Goal: Task Accomplishment & Management: Manage account settings

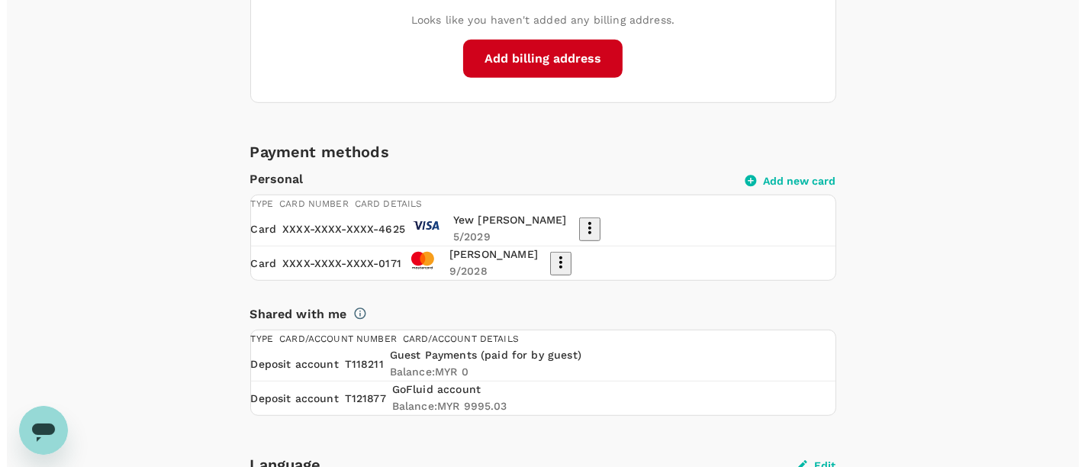
scroll to position [911, 0]
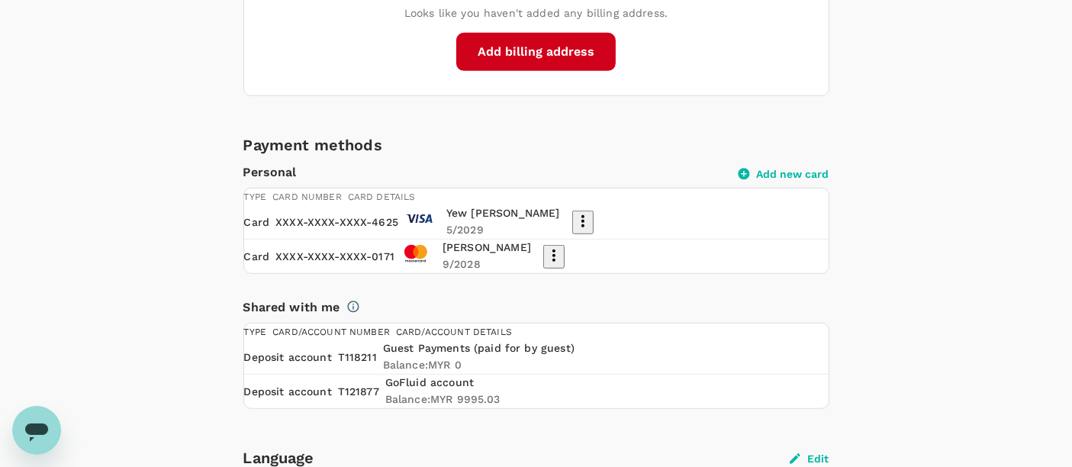
click at [809, 181] on button "Add new card" at bounding box center [784, 174] width 91 height 14
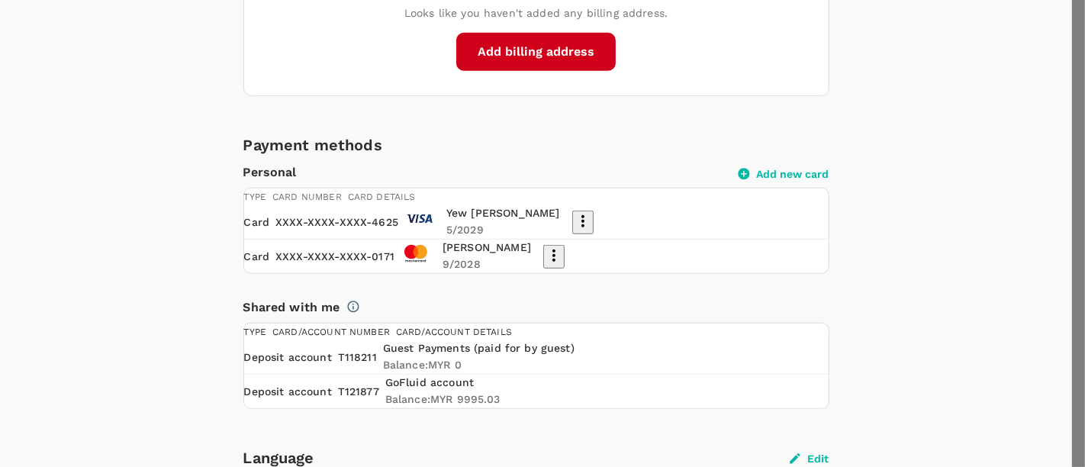
scroll to position [0, 0]
type input "CJCLDS MYS SGP"
type input "08"
type input "2030"
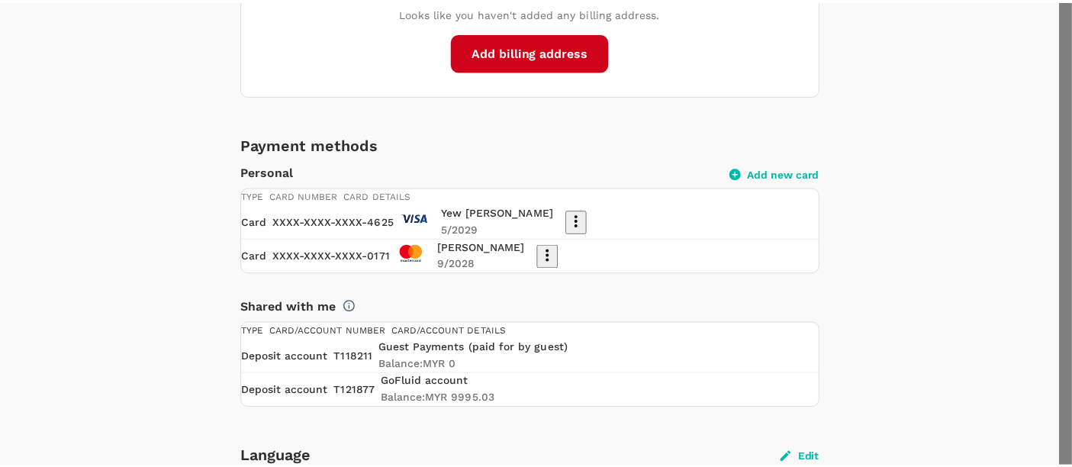
scroll to position [12, 0]
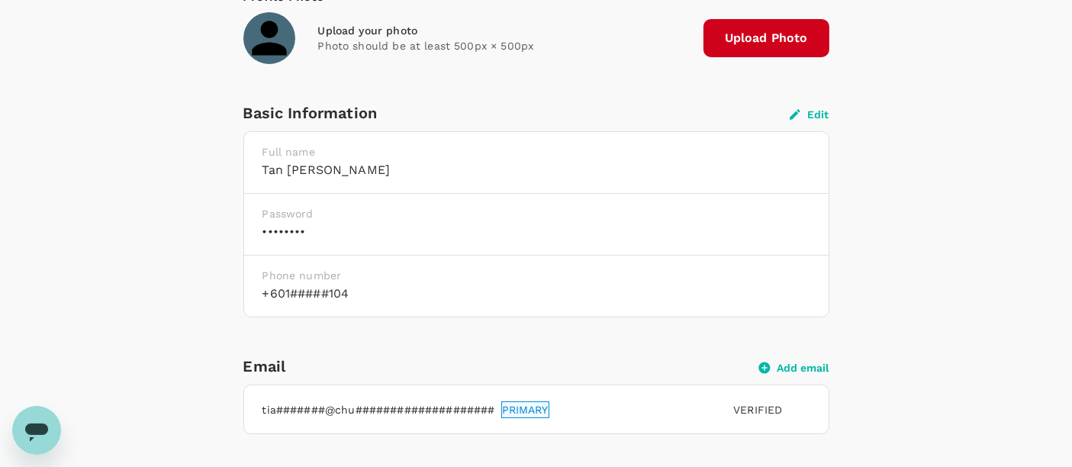
scroll to position [0, 0]
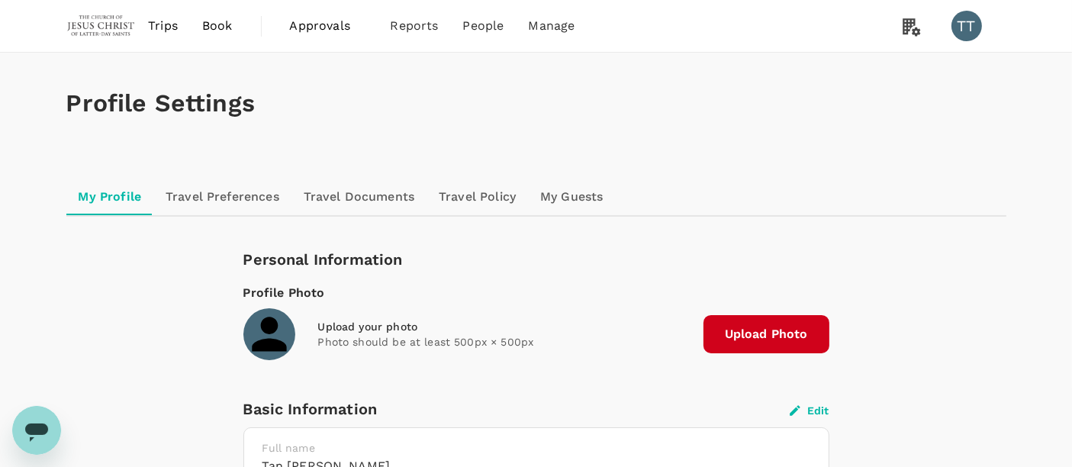
click at [170, 19] on span "Trips" at bounding box center [163, 26] width 30 height 18
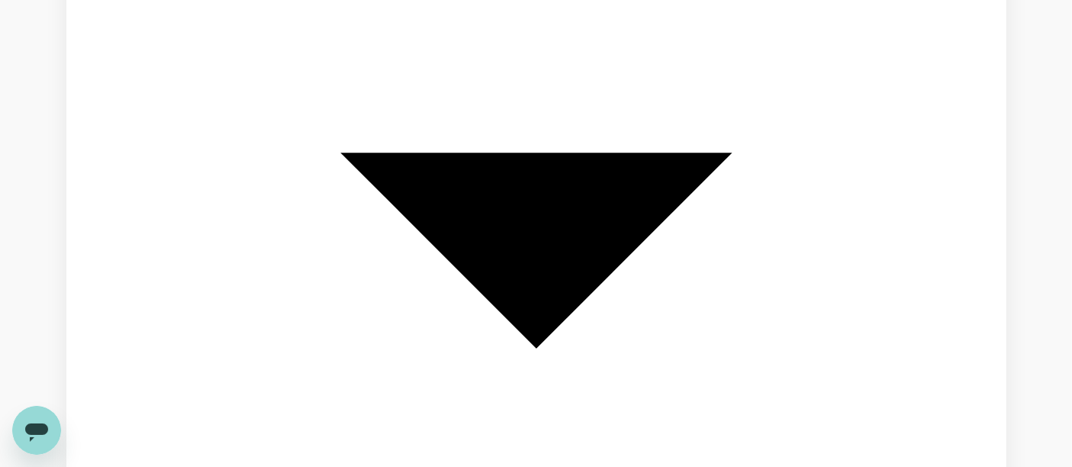
scroll to position [908, 0]
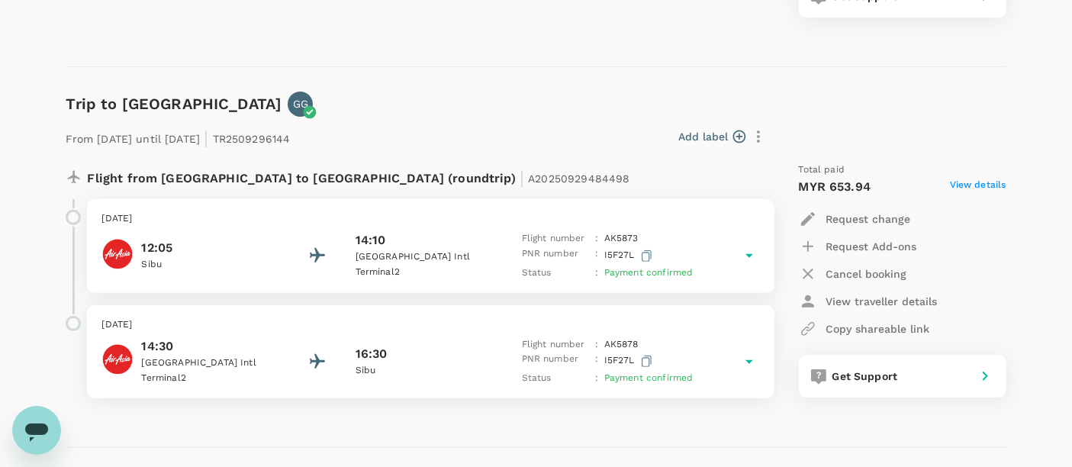
scroll to position [569, 0]
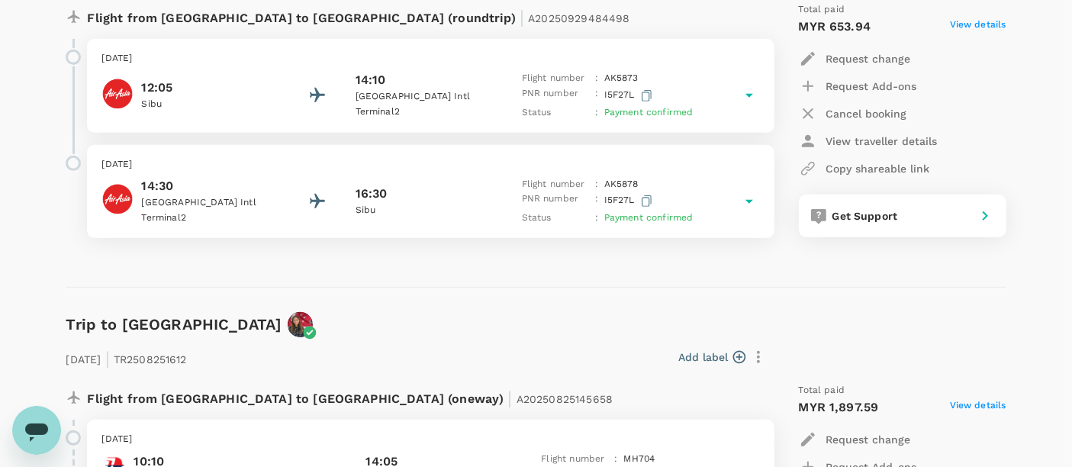
scroll to position [732, 0]
